Goal: Book appointment/travel/reservation

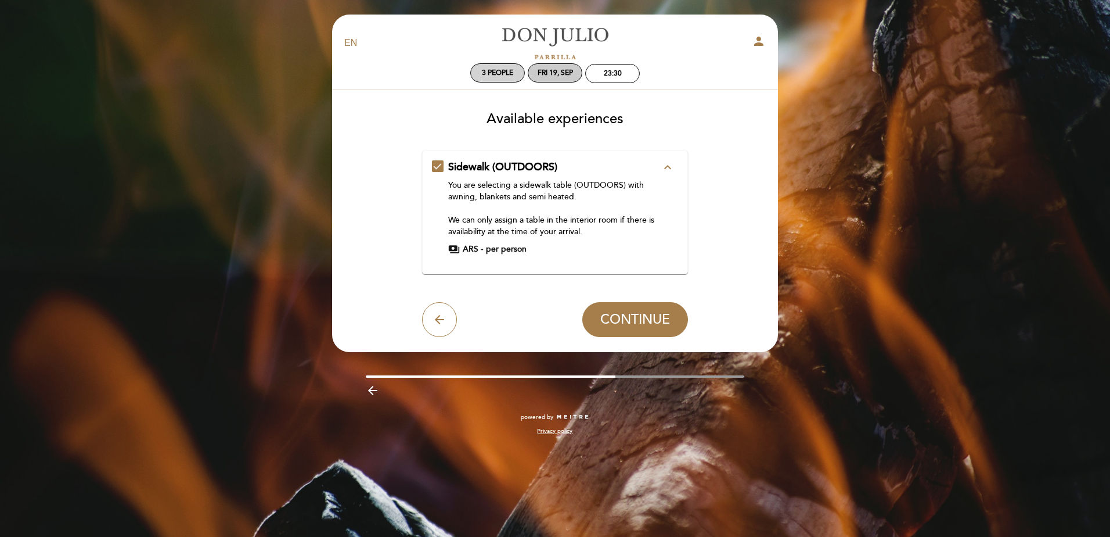
click at [562, 67] on div "Fri 19, Sep" at bounding box center [555, 72] width 55 height 19
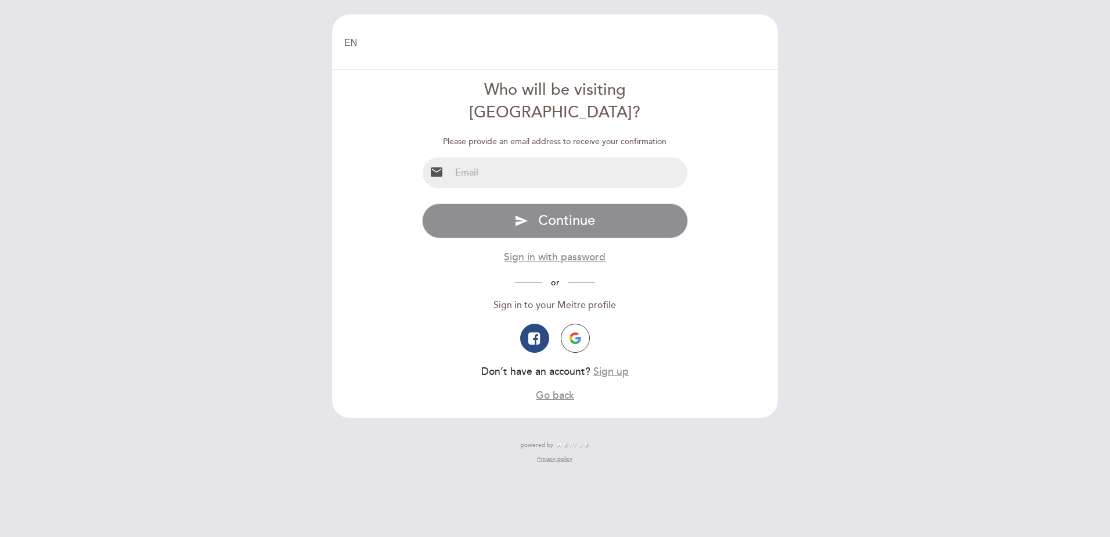
click at [481, 157] on input "email" at bounding box center [570, 172] width 238 height 31
type input "albertogjusto@hotmail.com"
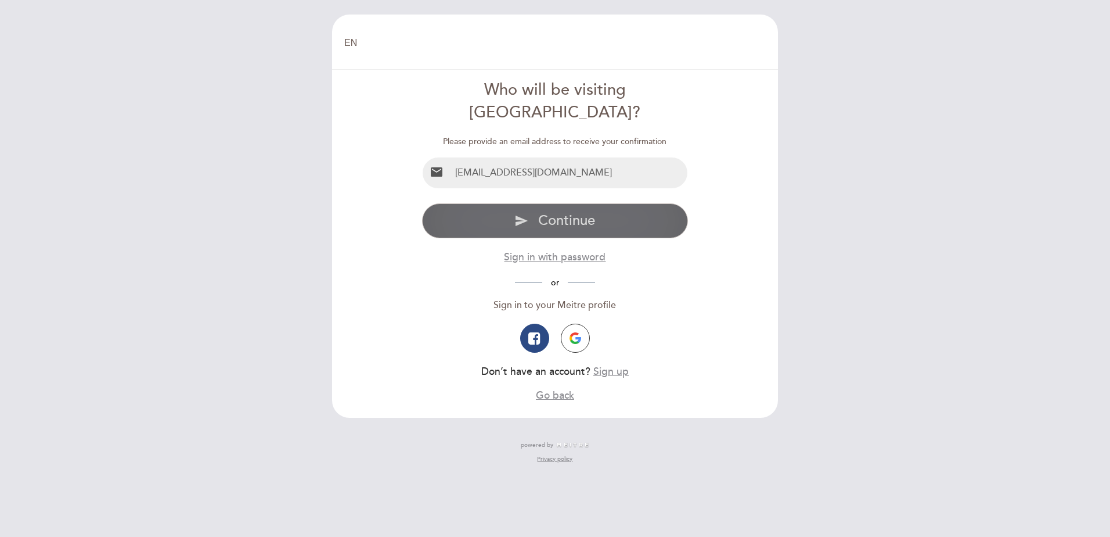
click at [551, 212] on span "Continue" at bounding box center [566, 220] width 57 height 17
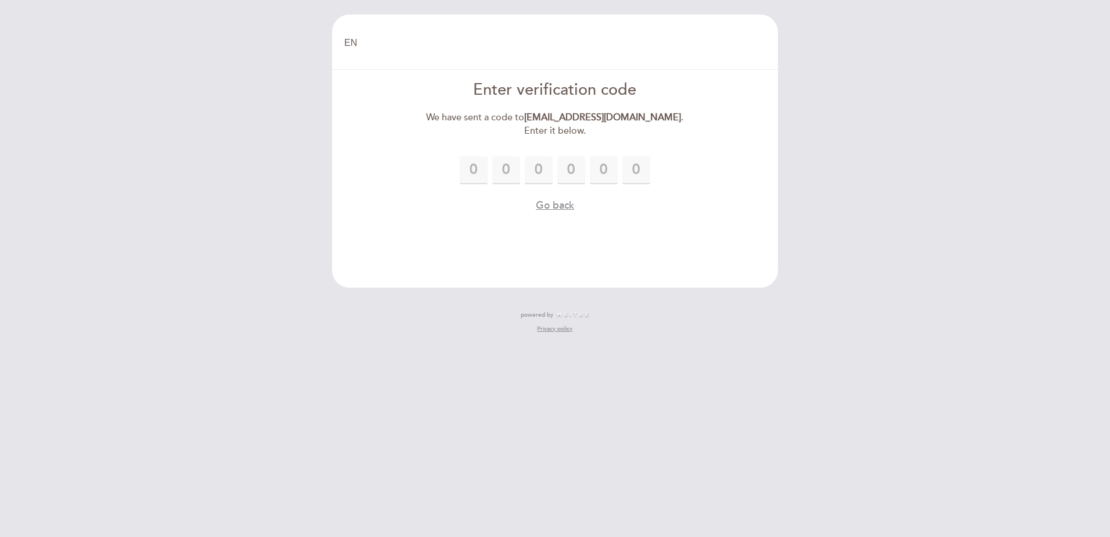
type input "7"
type input "4"
type input "0"
type input "9"
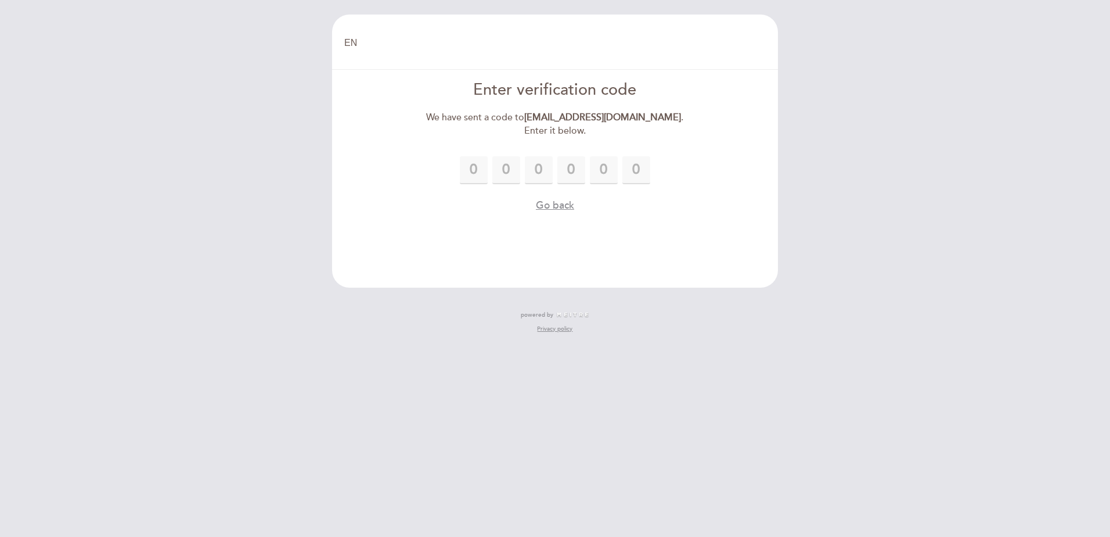
type input "6"
click at [837, 151] on div "EN ES PT Welcome Welcome, Change user Book a table Enter verification code We h…" at bounding box center [555, 268] width 1110 height 537
